Goal: Find specific page/section: Find specific page/section

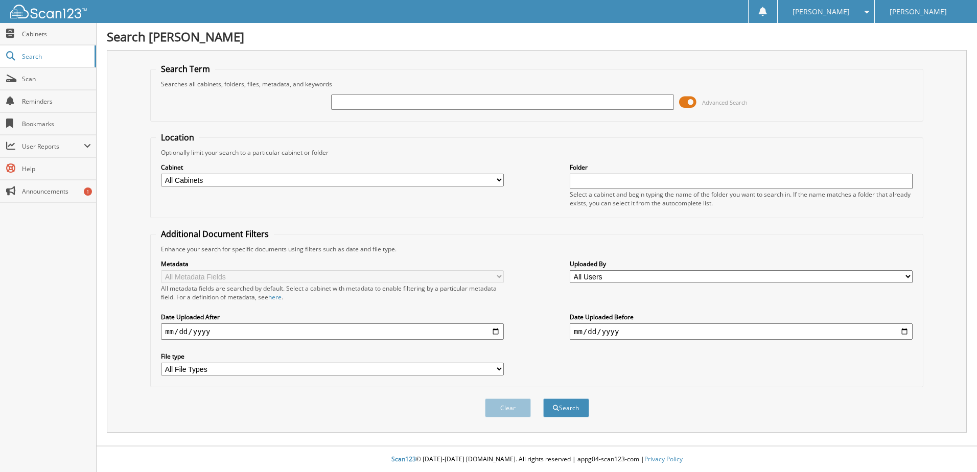
click at [342, 108] on input "text" at bounding box center [502, 102] width 343 height 15
click at [543, 399] on button "Search" at bounding box center [566, 408] width 46 height 19
type input "2193266+"
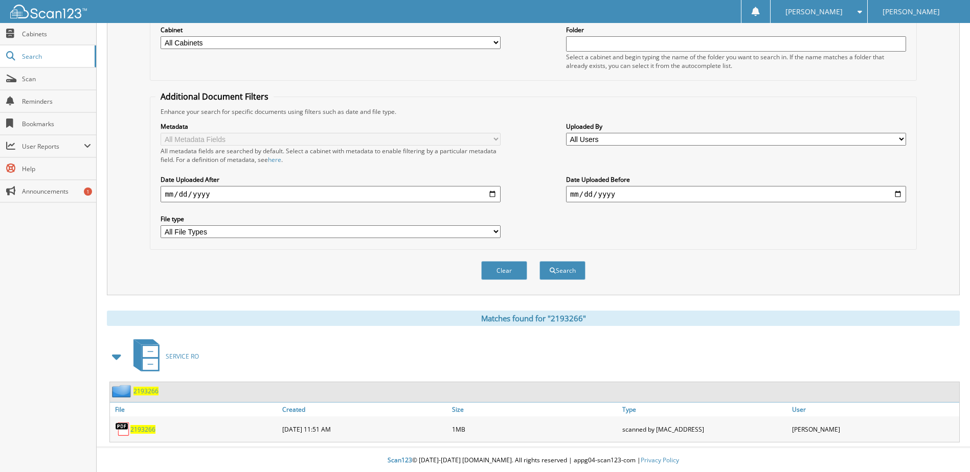
scroll to position [139, 0]
click at [143, 429] on span "2193266" at bounding box center [142, 428] width 25 height 9
